Goal: Task Accomplishment & Management: Complete application form

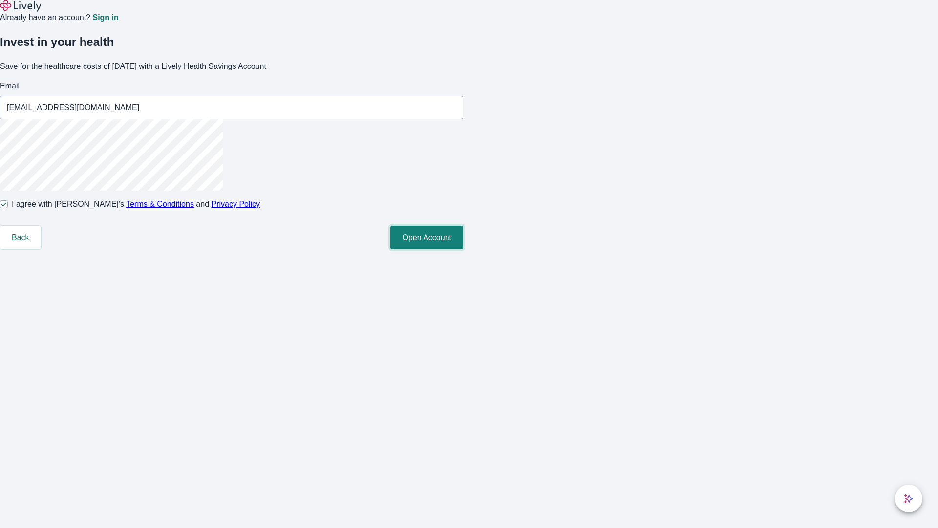
click at [463, 249] on button "Open Account" at bounding box center [426, 237] width 73 height 23
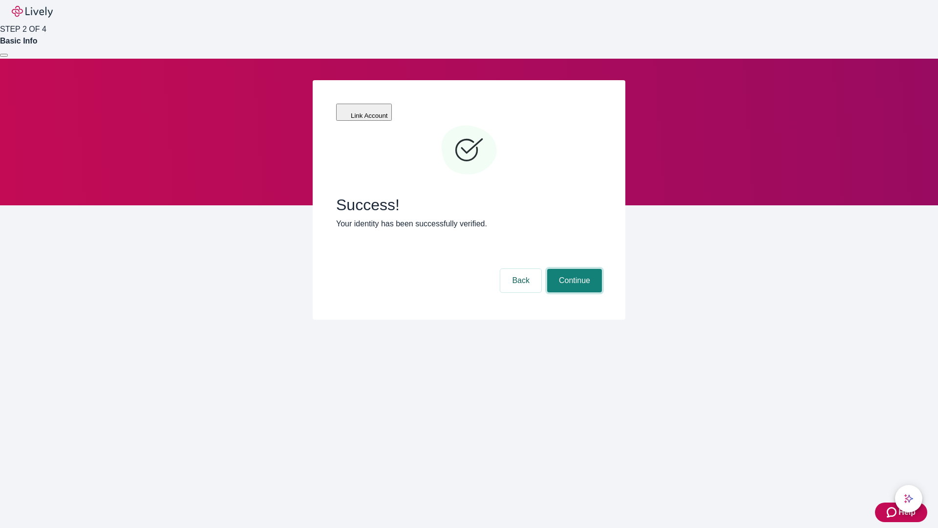
click at [573, 269] on button "Continue" at bounding box center [574, 280] width 55 height 23
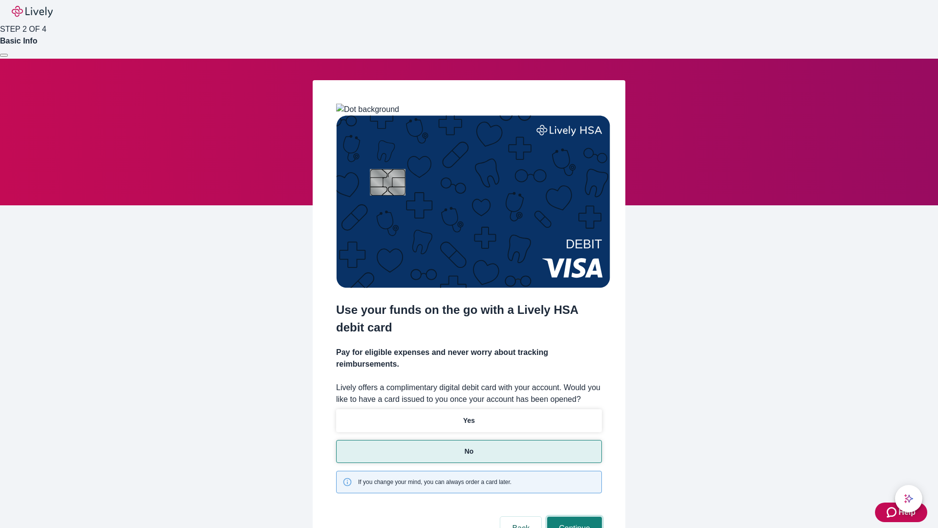
click at [573, 517] on button "Continue" at bounding box center [574, 528] width 55 height 23
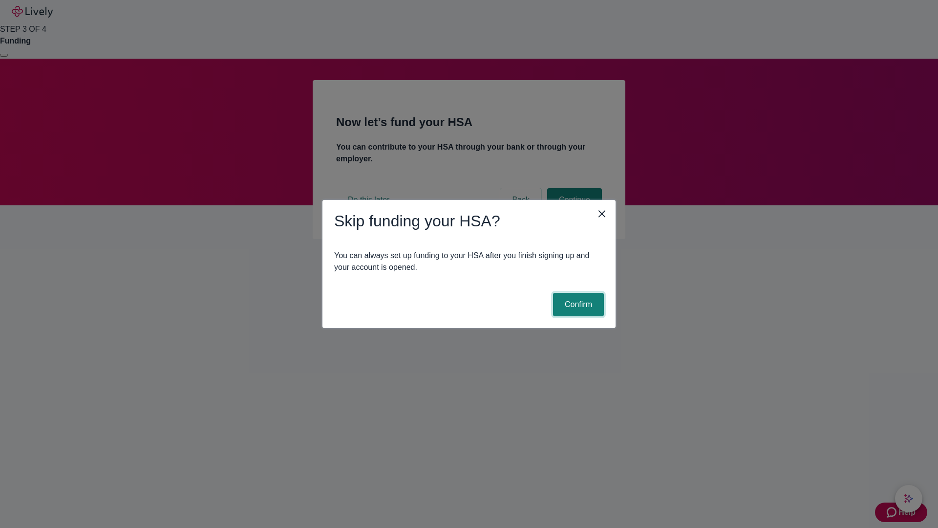
click at [577, 304] on button "Confirm" at bounding box center [578, 304] width 51 height 23
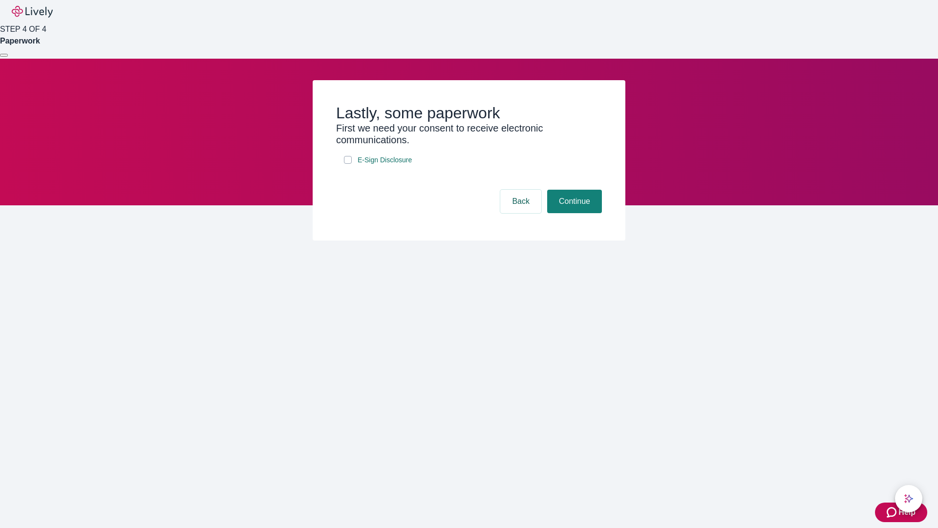
click at [348, 164] on input "E-Sign Disclosure" at bounding box center [348, 160] width 8 height 8
checkbox input "true"
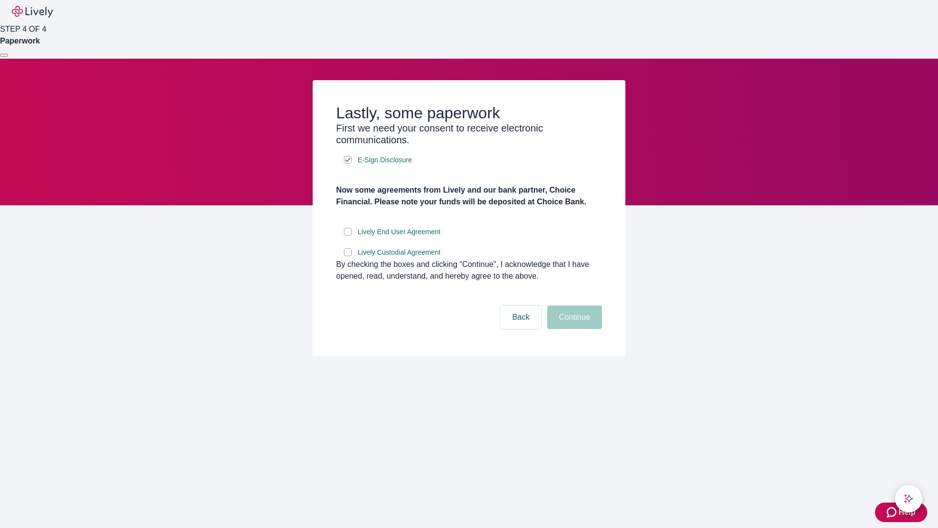
click at [348, 236] on input "Lively End User Agreement" at bounding box center [348, 232] width 8 height 8
checkbox input "true"
click at [348, 256] on input "Lively Custodial Agreement" at bounding box center [348, 252] width 8 height 8
checkbox input "true"
click at [573, 329] on button "Continue" at bounding box center [574, 316] width 55 height 23
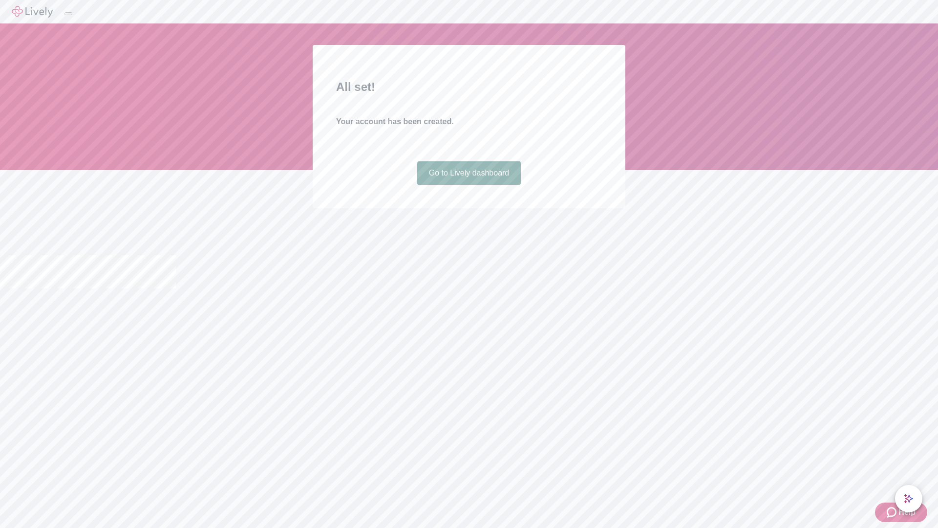
click at [469, 185] on link "Go to Lively dashboard" at bounding box center [469, 172] width 104 height 23
